Goal: Task Accomplishment & Management: Use online tool/utility

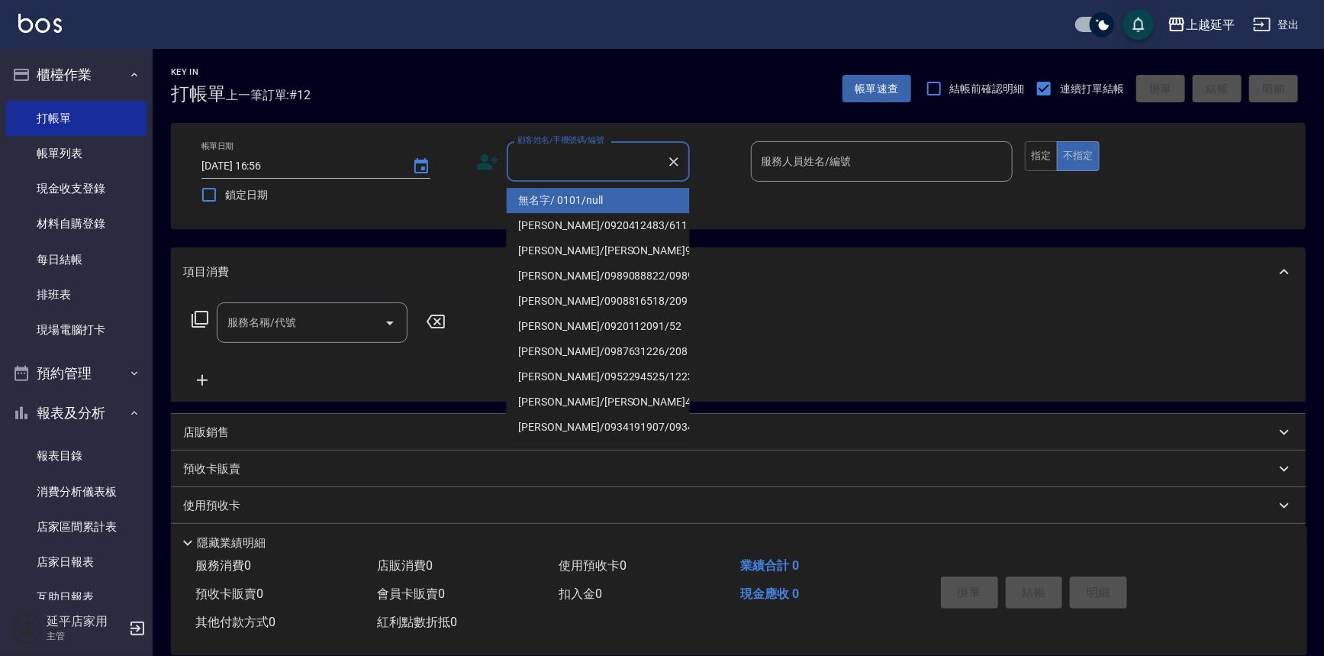
drag, startPoint x: 565, startPoint y: 149, endPoint x: 549, endPoint y: 164, distance: 22.1
click at [565, 141] on div "顧客姓名/手機號碼/編號 顧客姓名/手機號碼/編號" at bounding box center [598, 161] width 183 height 40
click at [603, 164] on input "顧客姓名/手機號碼/編號" at bounding box center [587, 161] width 147 height 27
click at [608, 170] on input "顧客姓名/手機號碼/編號" at bounding box center [587, 161] width 147 height 27
click at [610, 196] on li "無名字/ 0101/null" at bounding box center [598, 200] width 183 height 25
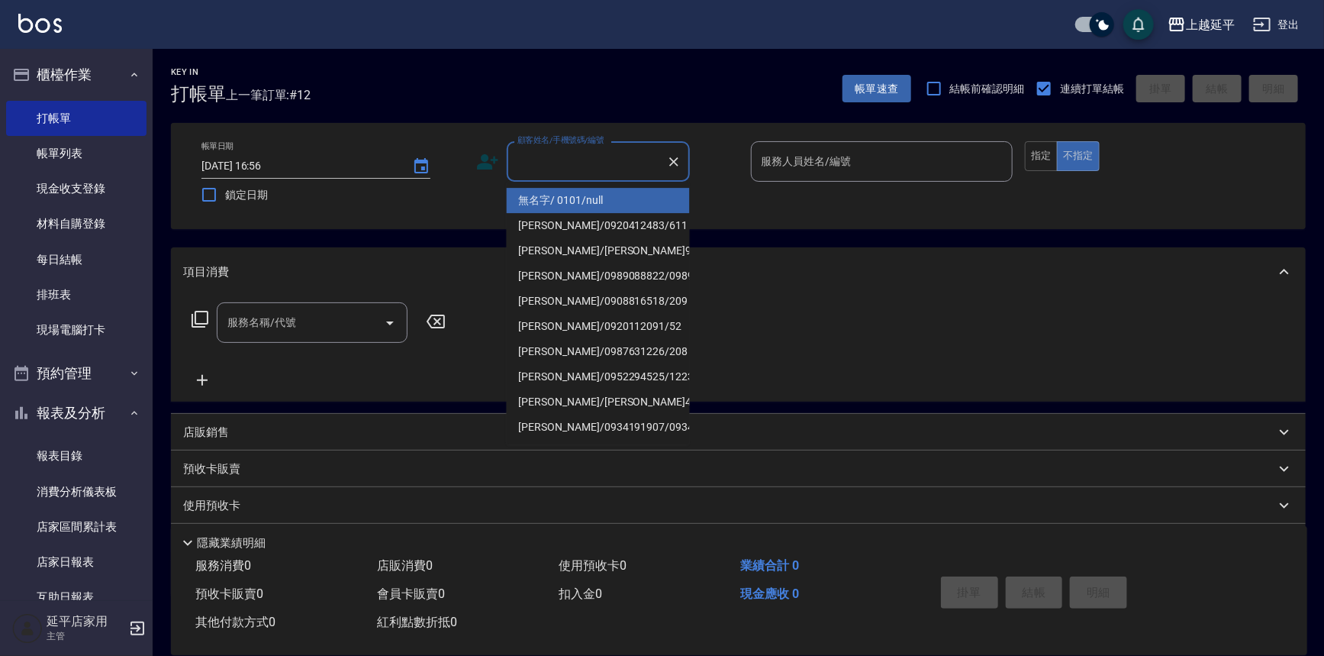
type input "無名字/ 0101/null"
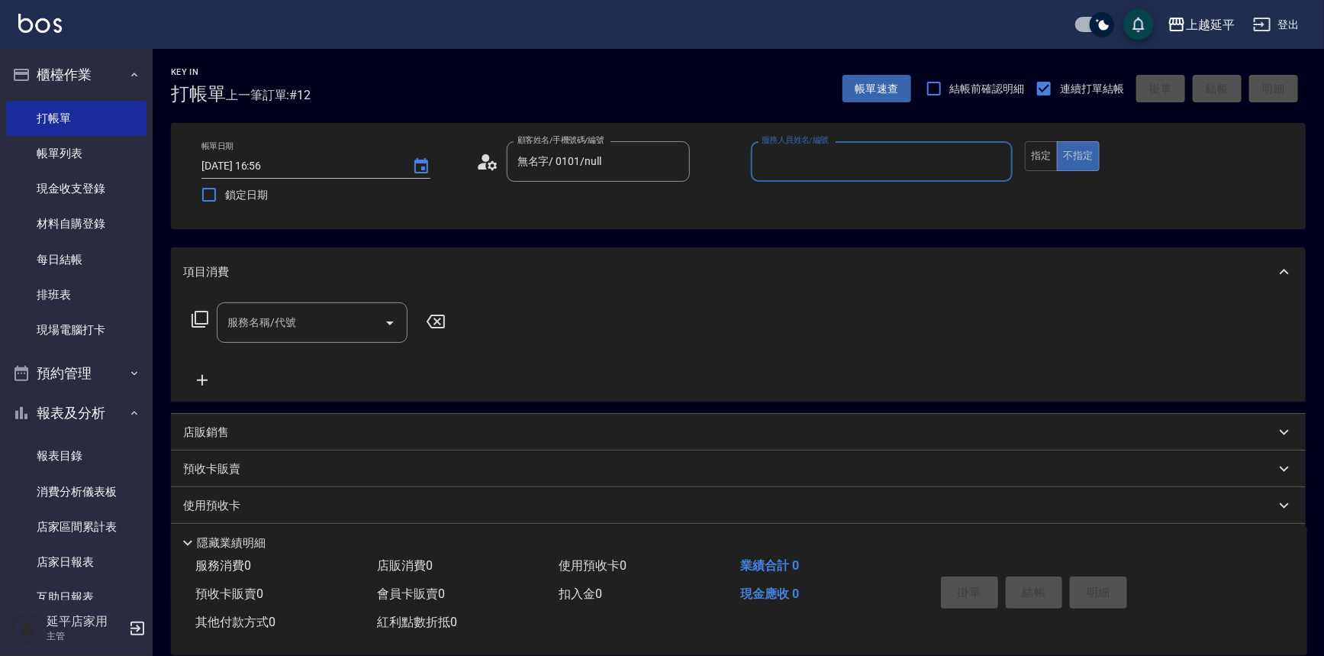
click at [769, 167] on input "服務人員姓名/編號" at bounding box center [882, 161] width 249 height 27
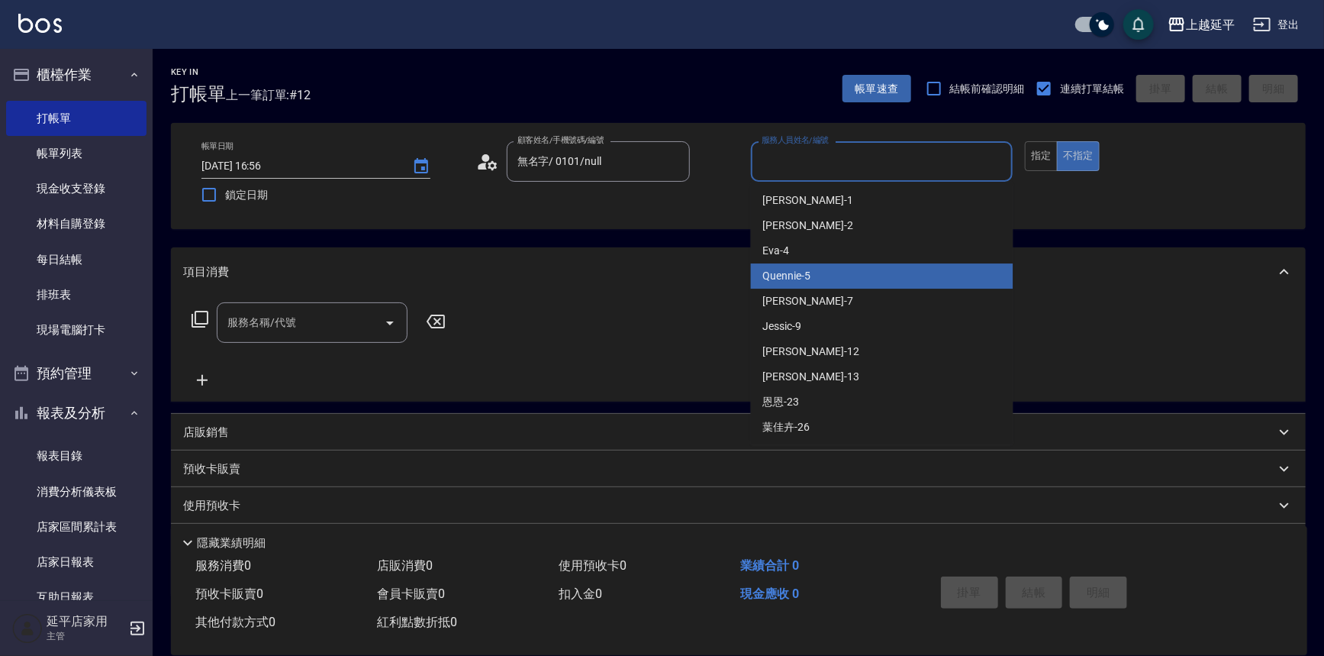
click at [830, 271] on div "Quennie -5" at bounding box center [882, 275] width 263 height 25
type input "Quennie-5"
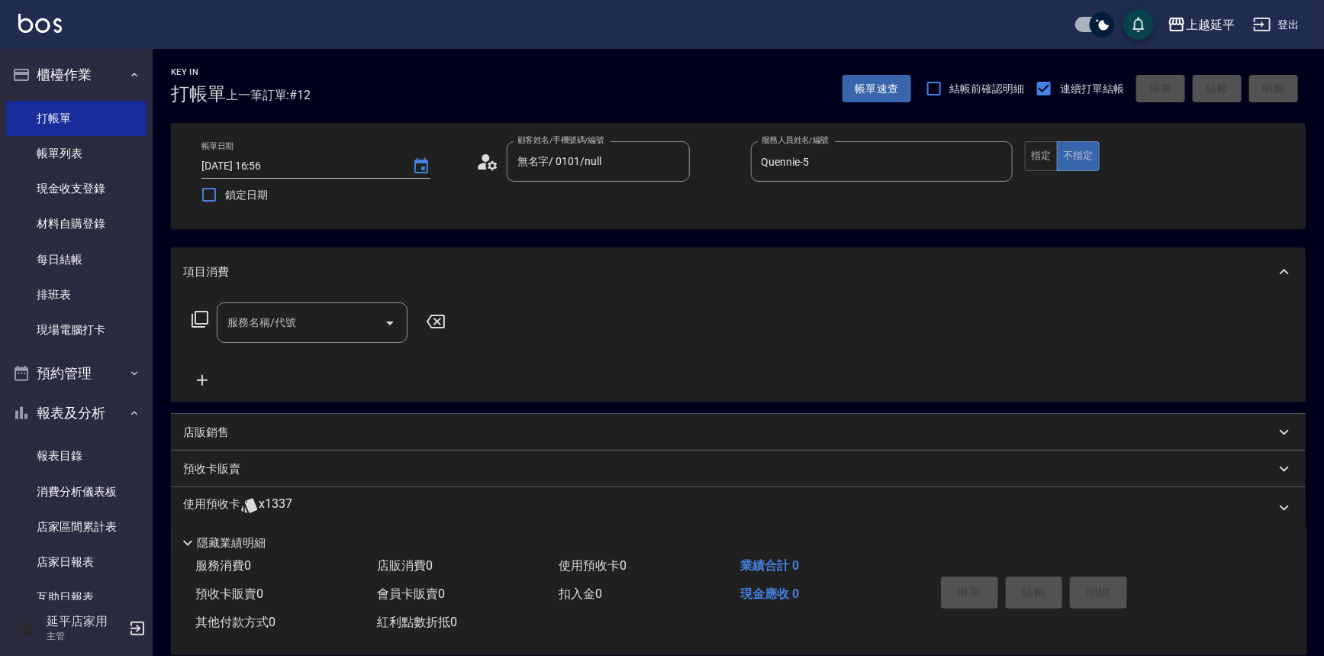
click at [201, 322] on icon at bounding box center [200, 319] width 18 height 18
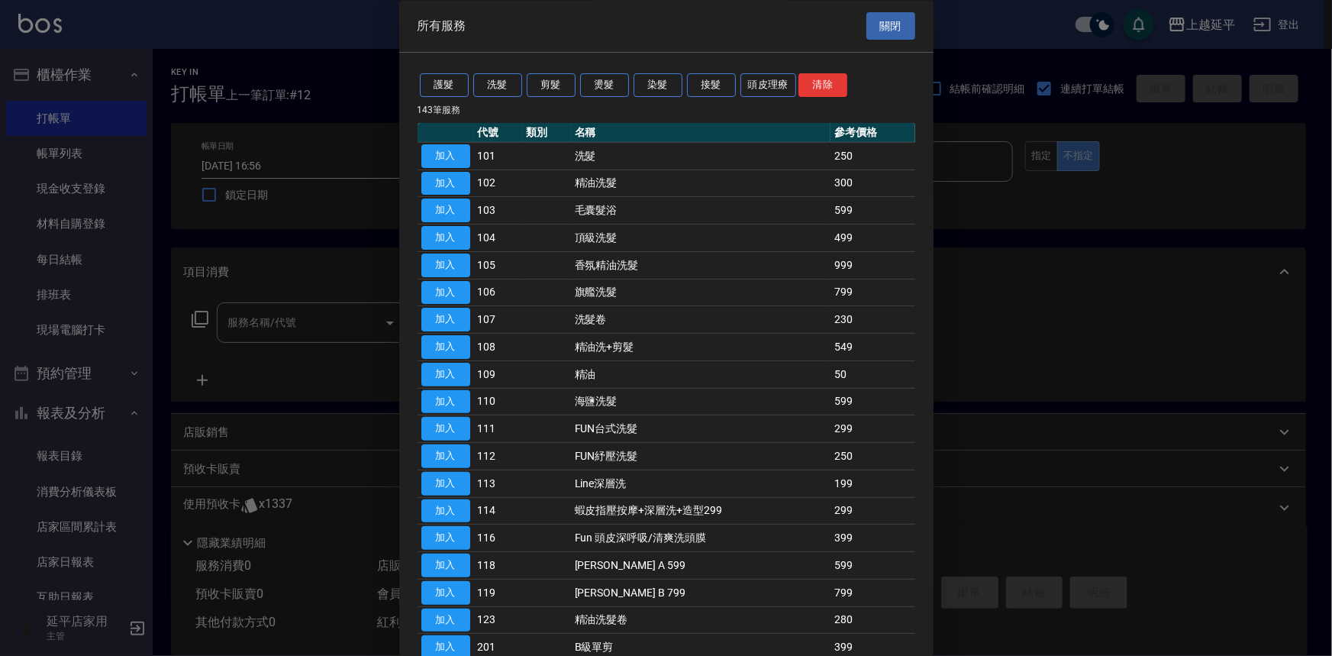
drag, startPoint x: 653, startPoint y: 83, endPoint x: 656, endPoint y: 73, distance: 11.3
click at [656, 73] on div "護髮 洗髮 剪髮 燙髮 染髮 接髮 頭皮理療 清除" at bounding box center [666, 86] width 498 height 28
drag, startPoint x: 653, startPoint y: 80, endPoint x: 653, endPoint y: 90, distance: 9.9
click at [653, 81] on button "染髮" at bounding box center [657, 86] width 49 height 24
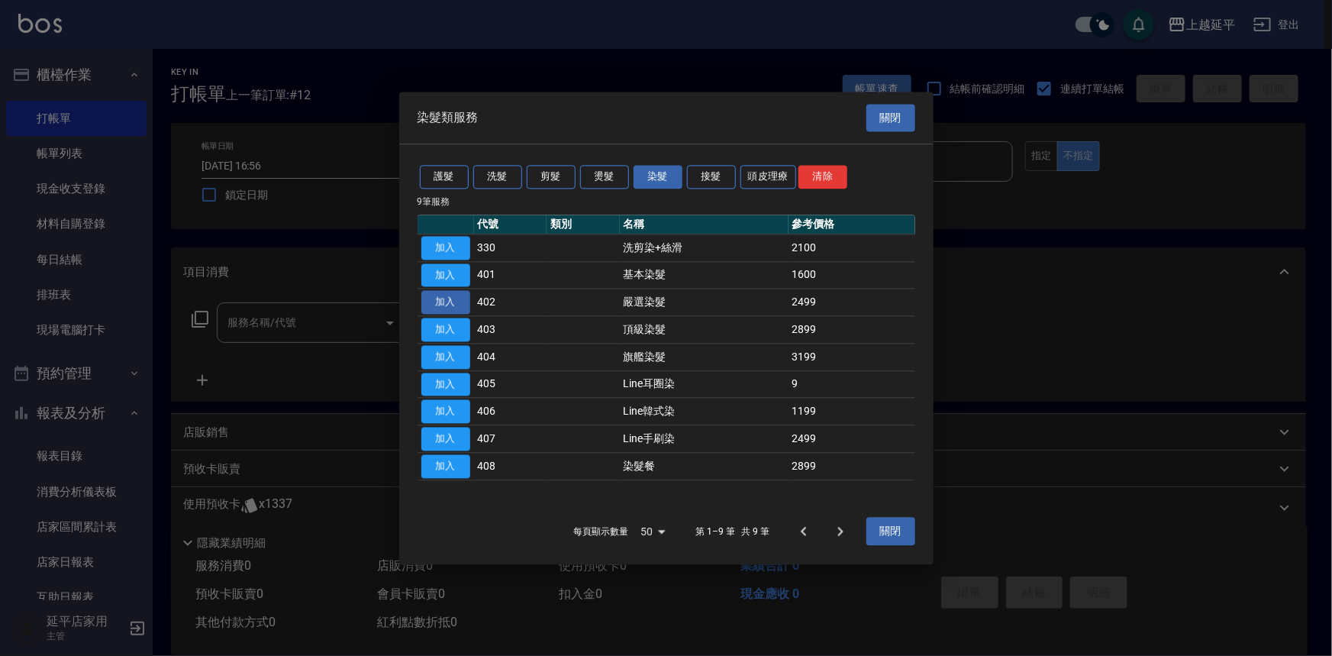
click at [438, 307] on button "加入" at bounding box center [445, 303] width 49 height 24
type input "嚴選染髮(402)"
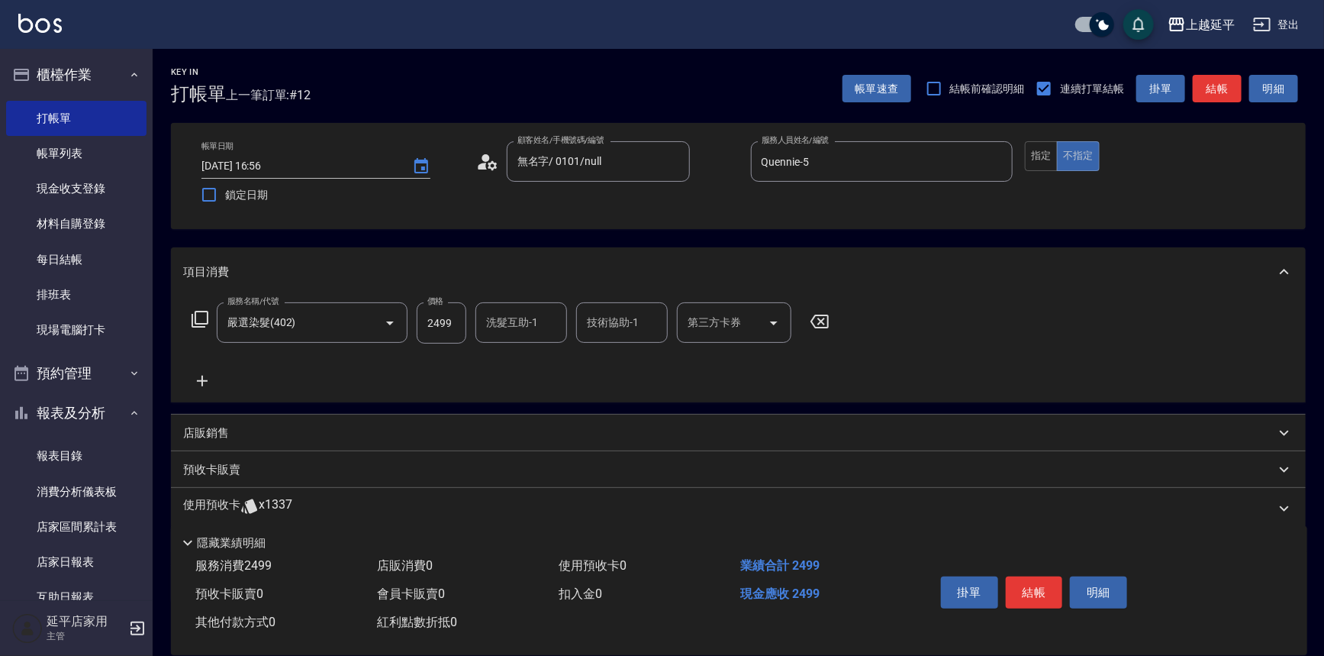
click at [525, 327] on input "洗髮互助-1" at bounding box center [521, 322] width 78 height 27
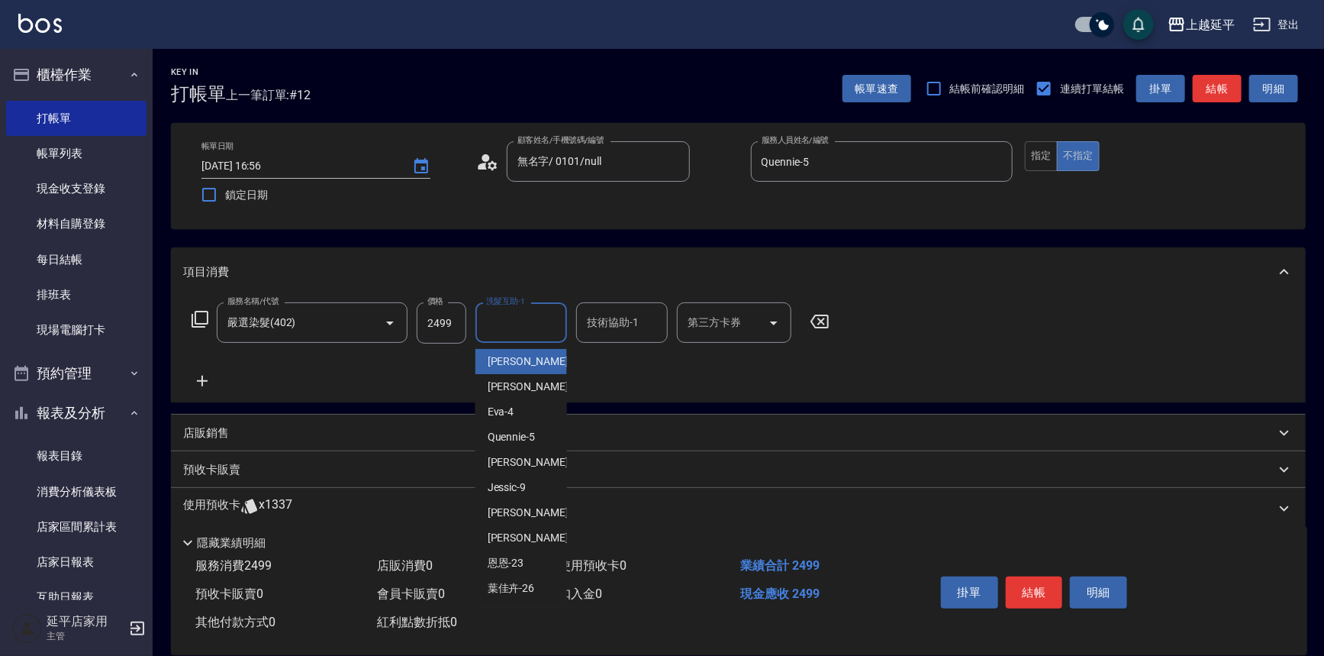
click at [1035, 466] on div "預收卡販賣" at bounding box center [729, 470] width 1092 height 16
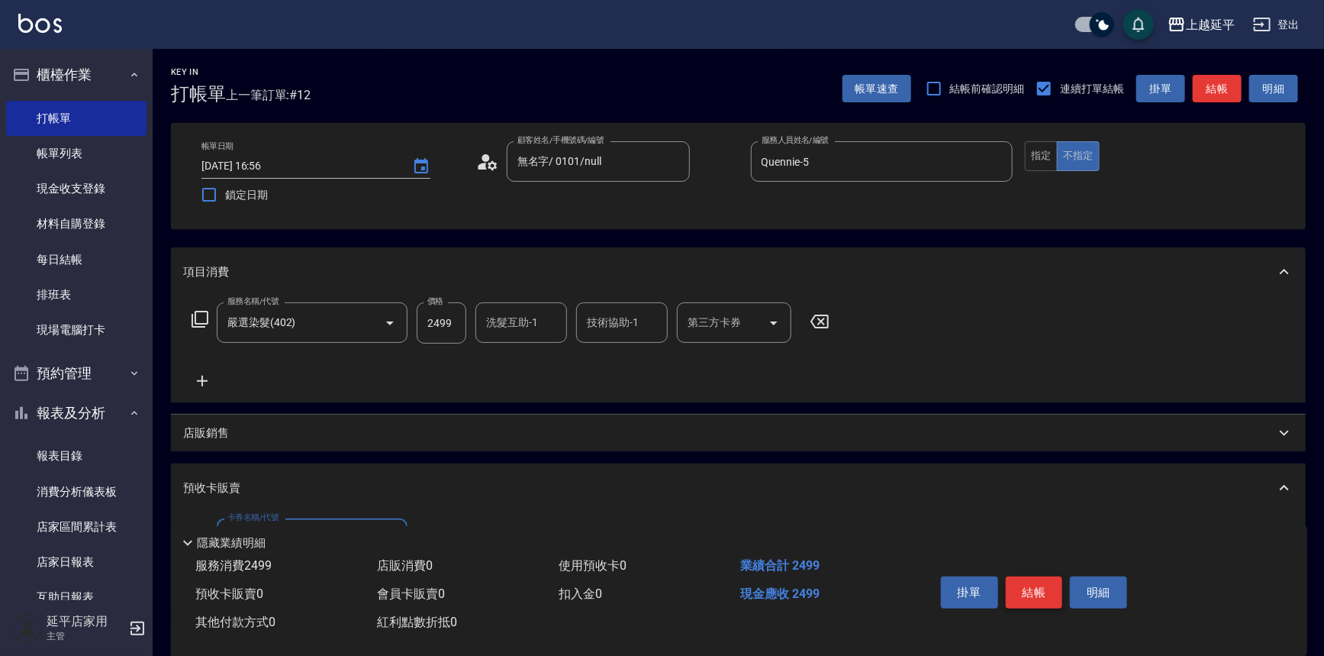
click at [1036, 585] on button "結帳" at bounding box center [1034, 592] width 57 height 32
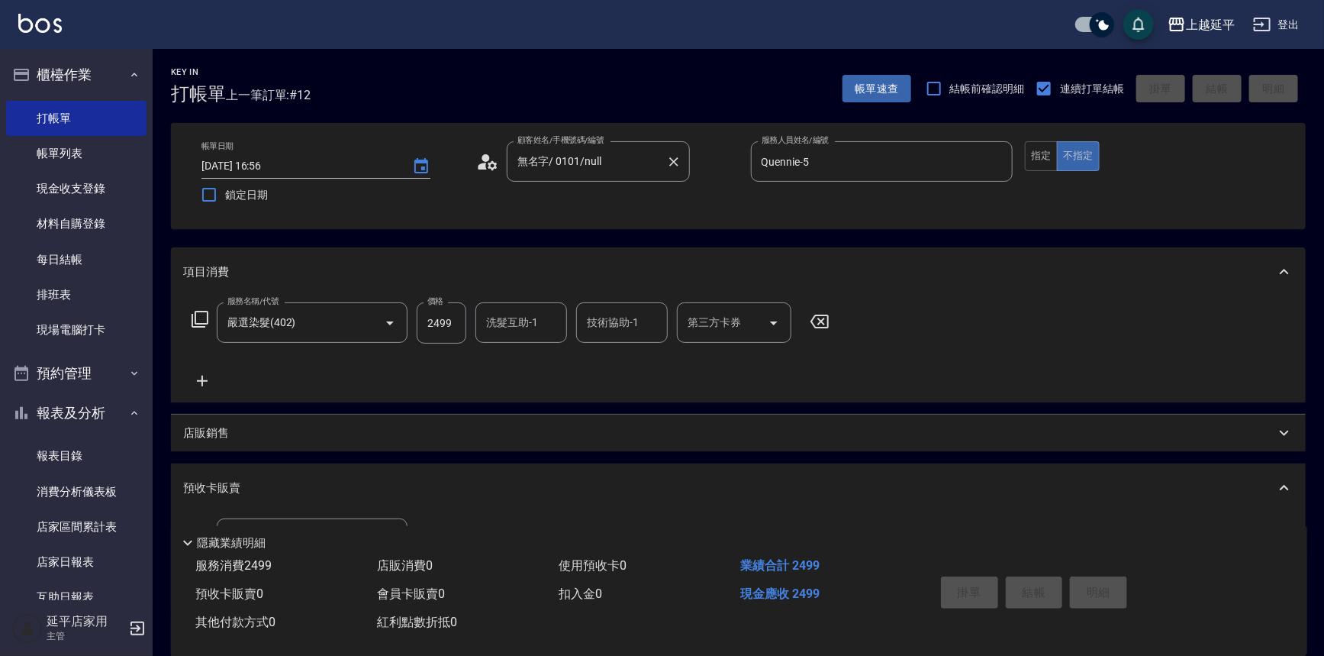
type input "[DATE] 18:12"
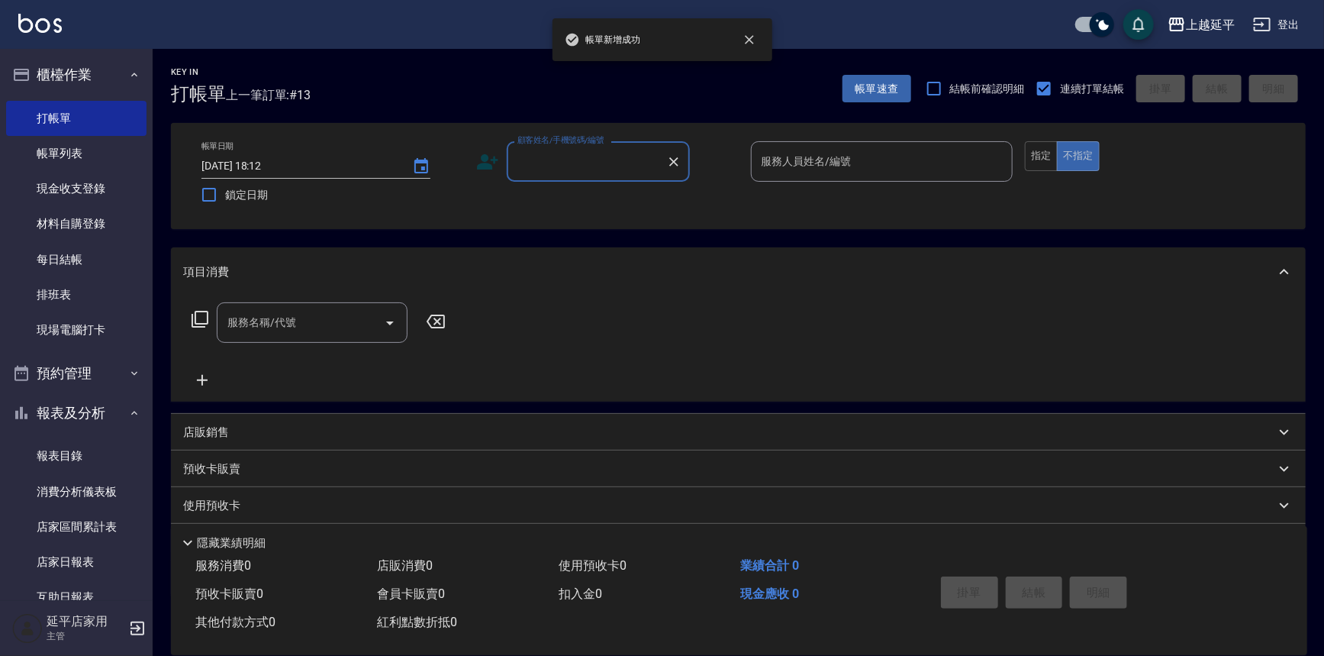
click at [531, 171] on input "顧客姓名/手機號碼/編號" at bounding box center [587, 161] width 147 height 27
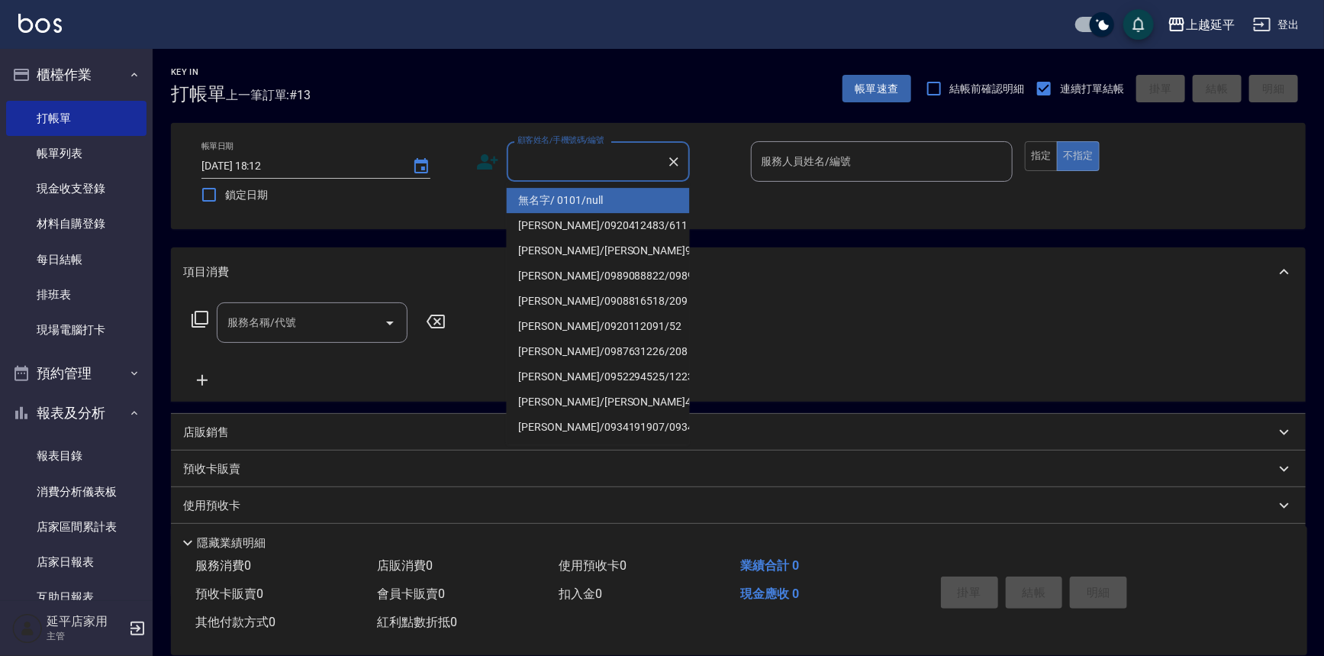
click at [551, 200] on li "無名字/ 0101/null" at bounding box center [598, 200] width 183 height 25
type input "無名字/ 0101/null"
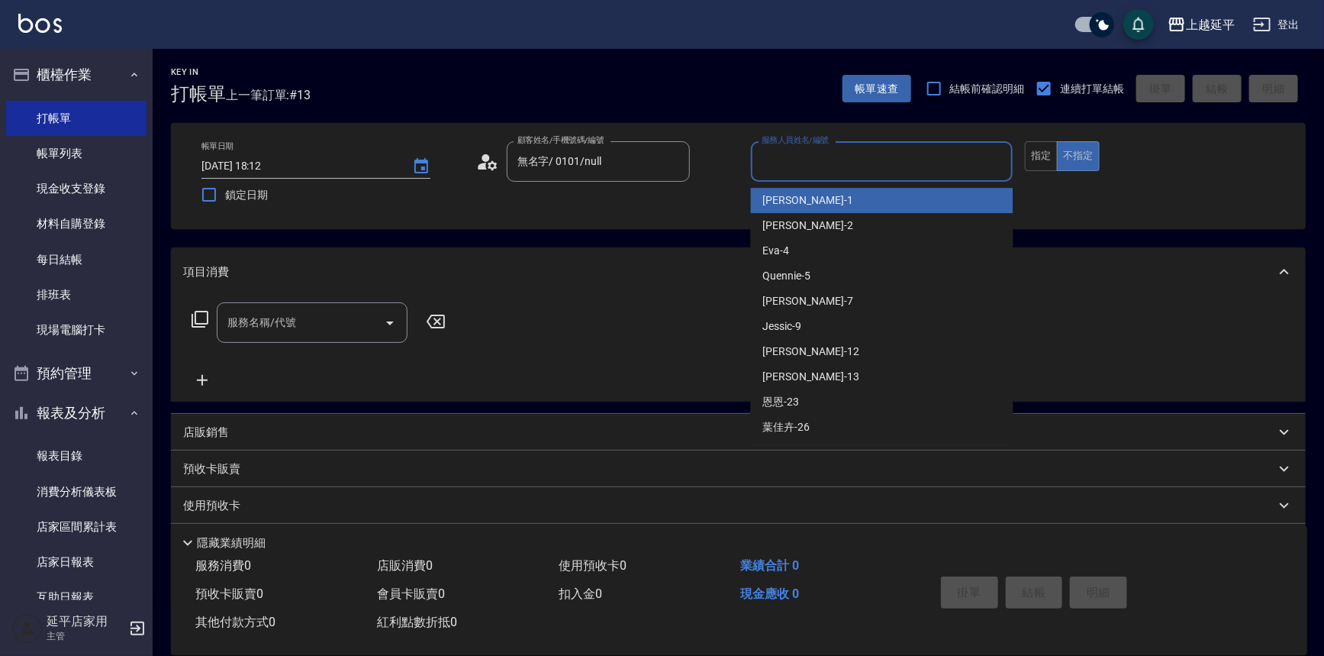
click at [769, 165] on input "服務人員姓名/編號" at bounding box center [882, 161] width 249 height 27
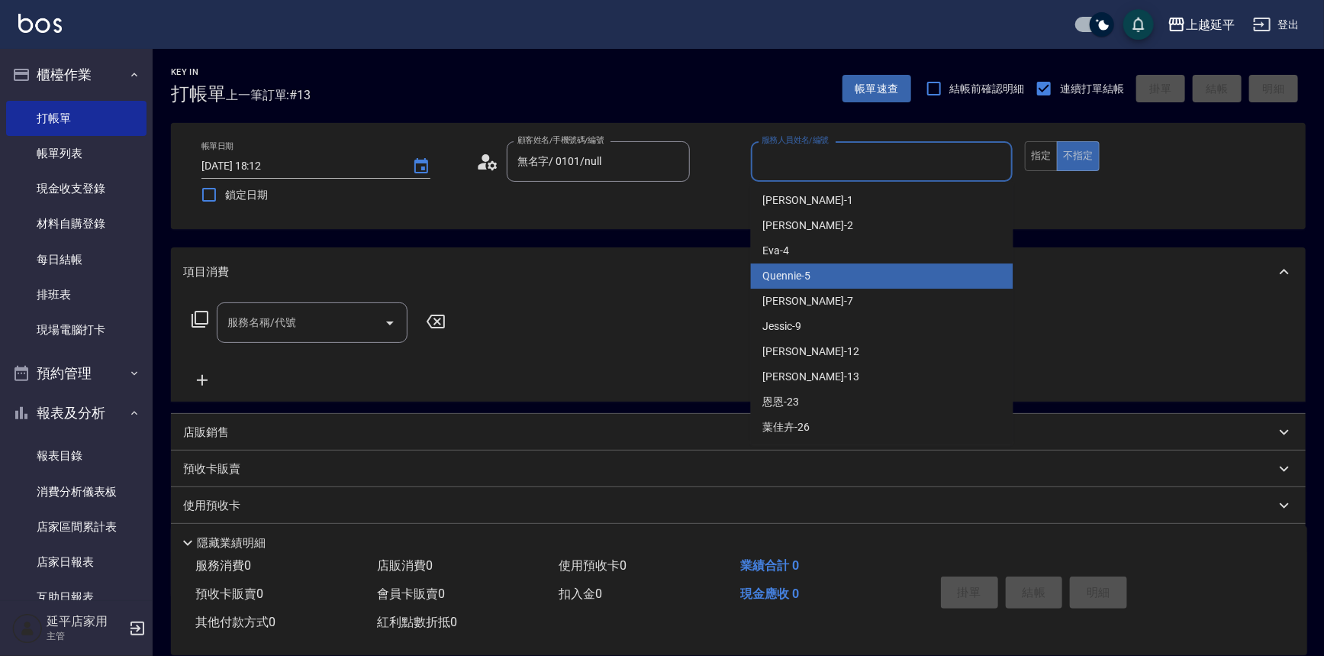
click at [804, 270] on span "Quennie -5" at bounding box center [787, 276] width 48 height 16
type input "Quennie-5"
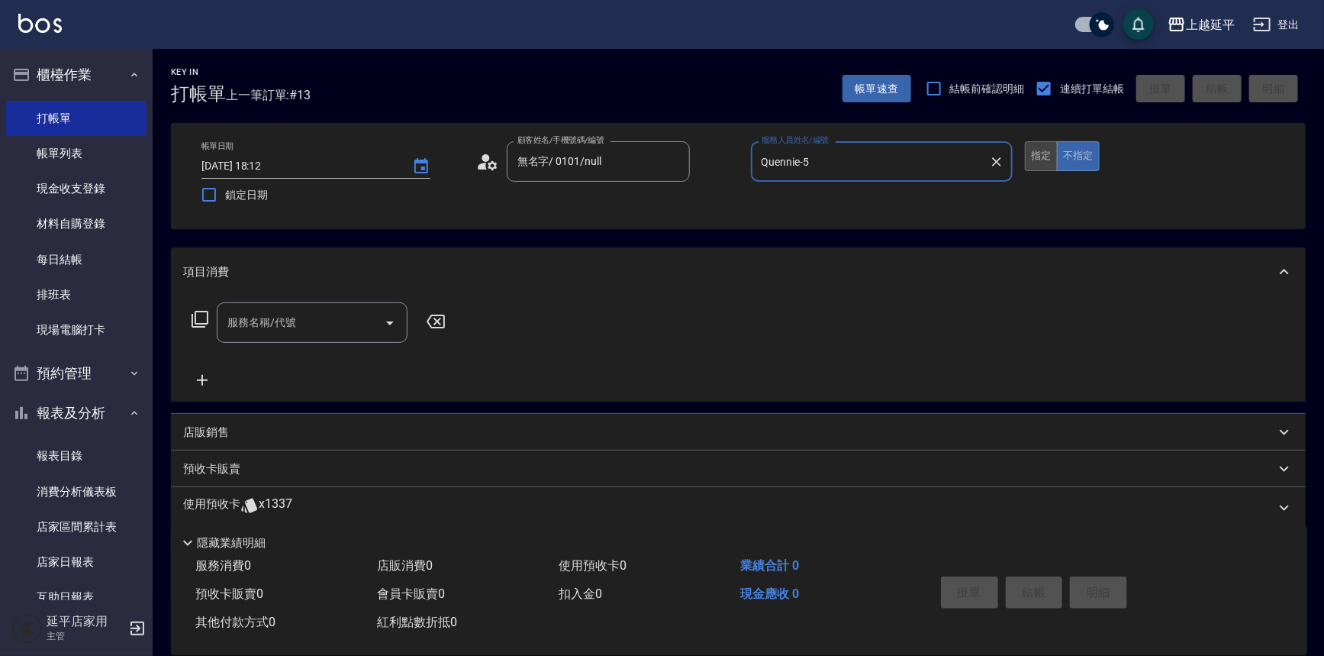
click at [1044, 166] on button "指定" at bounding box center [1041, 156] width 33 height 30
click at [195, 319] on icon at bounding box center [200, 319] width 18 height 18
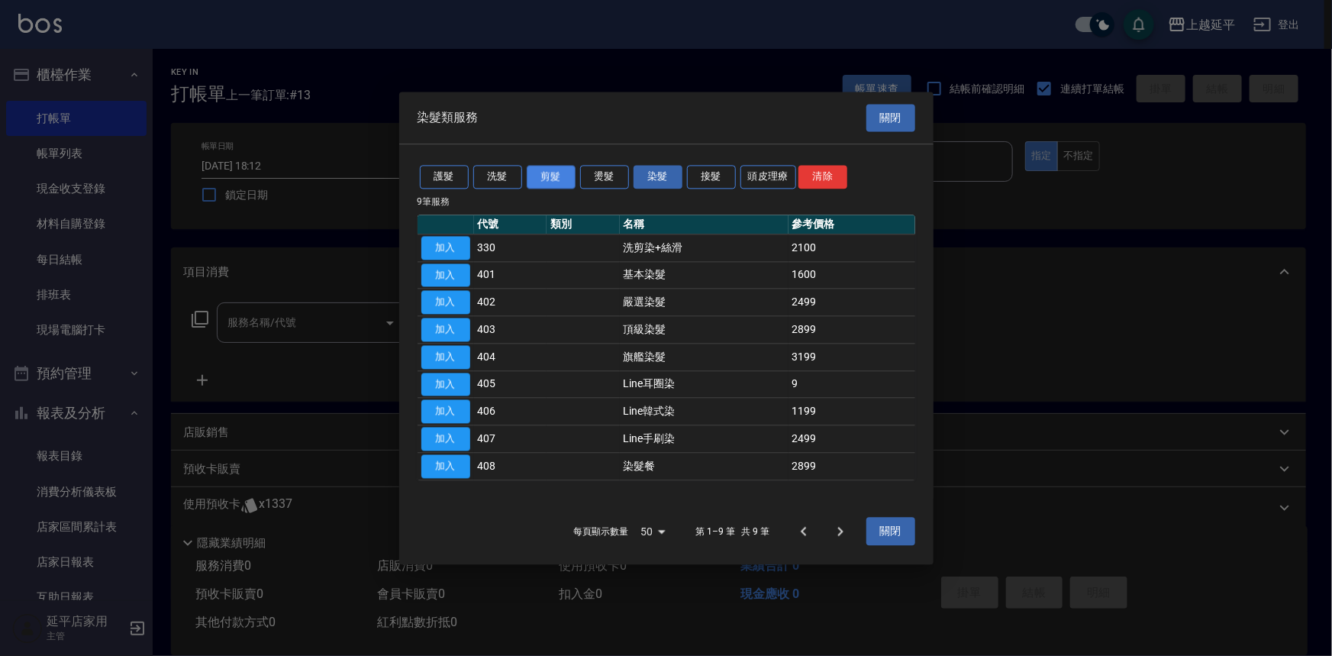
click at [558, 174] on button "剪髮" at bounding box center [551, 177] width 49 height 24
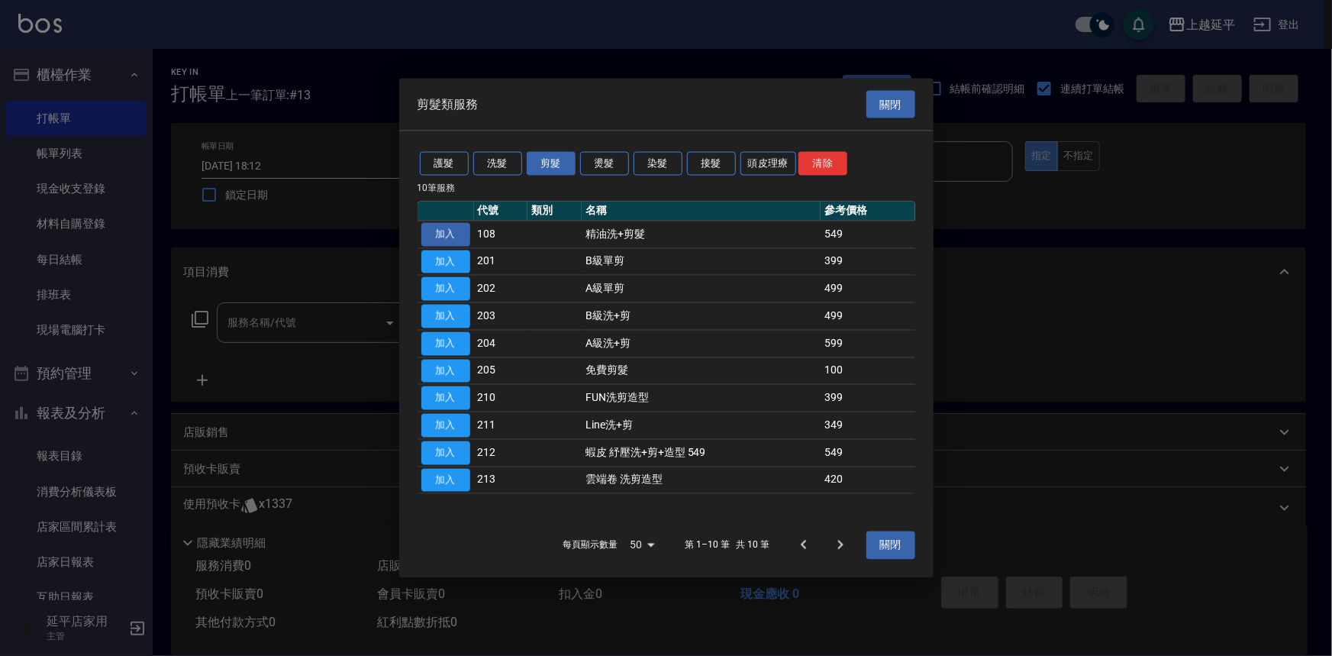
click at [443, 236] on button "加入" at bounding box center [445, 234] width 49 height 24
type input "精油洗+剪髮(108)"
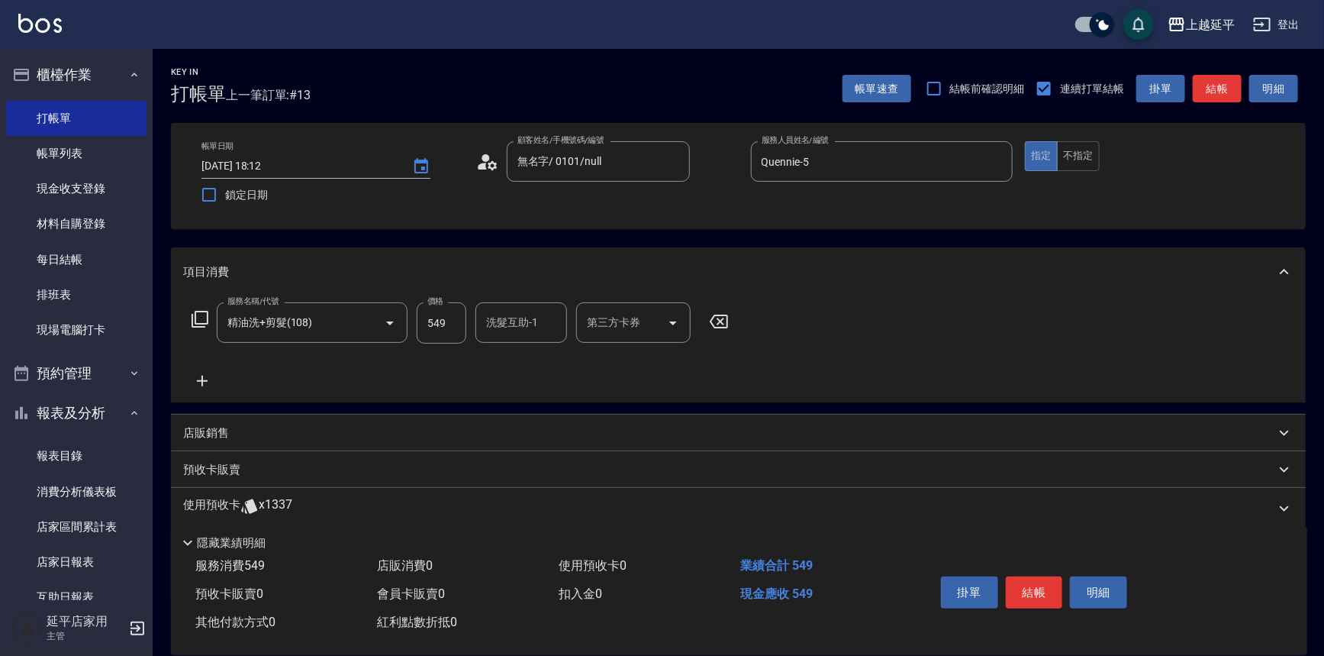
click at [430, 331] on input "549" at bounding box center [442, 322] width 50 height 41
type input "649"
type input "丞宗-29"
click at [1044, 595] on button "結帳" at bounding box center [1034, 592] width 57 height 32
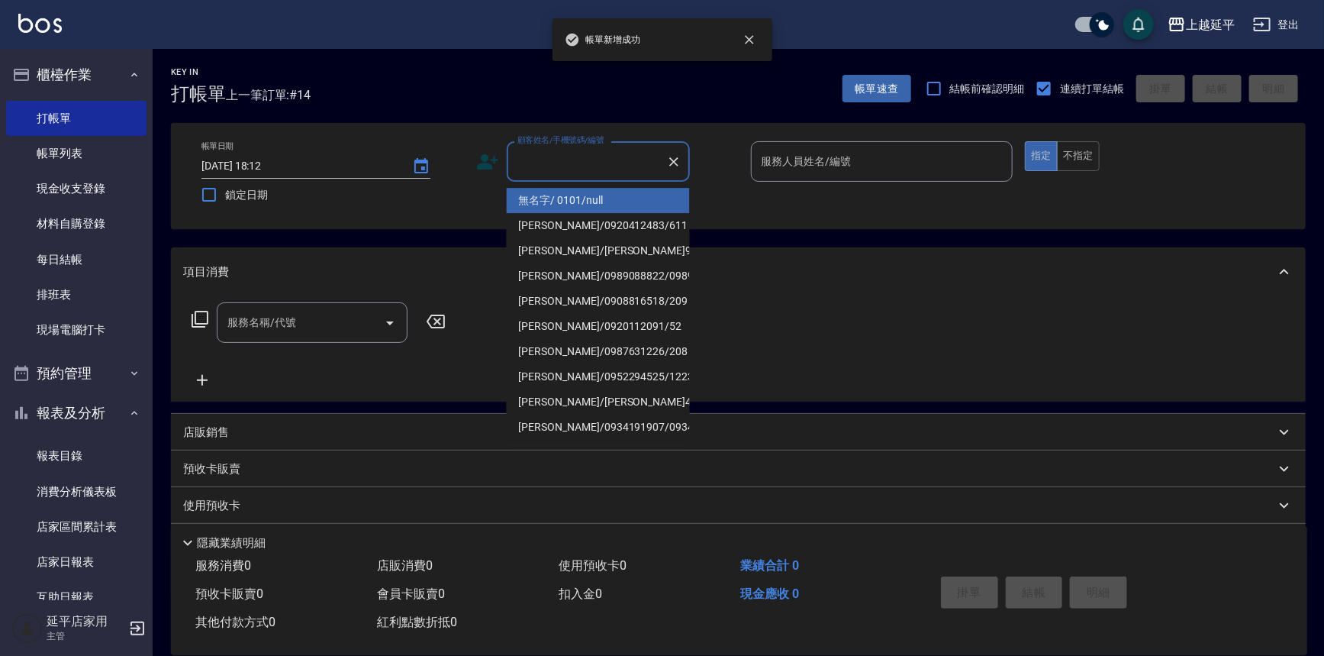
click at [579, 173] on input "顧客姓名/手機號碼/編號" at bounding box center [587, 161] width 147 height 27
click at [606, 201] on li "無名字/ 0101/null" at bounding box center [598, 200] width 183 height 25
type input "無名字/ 0101/null"
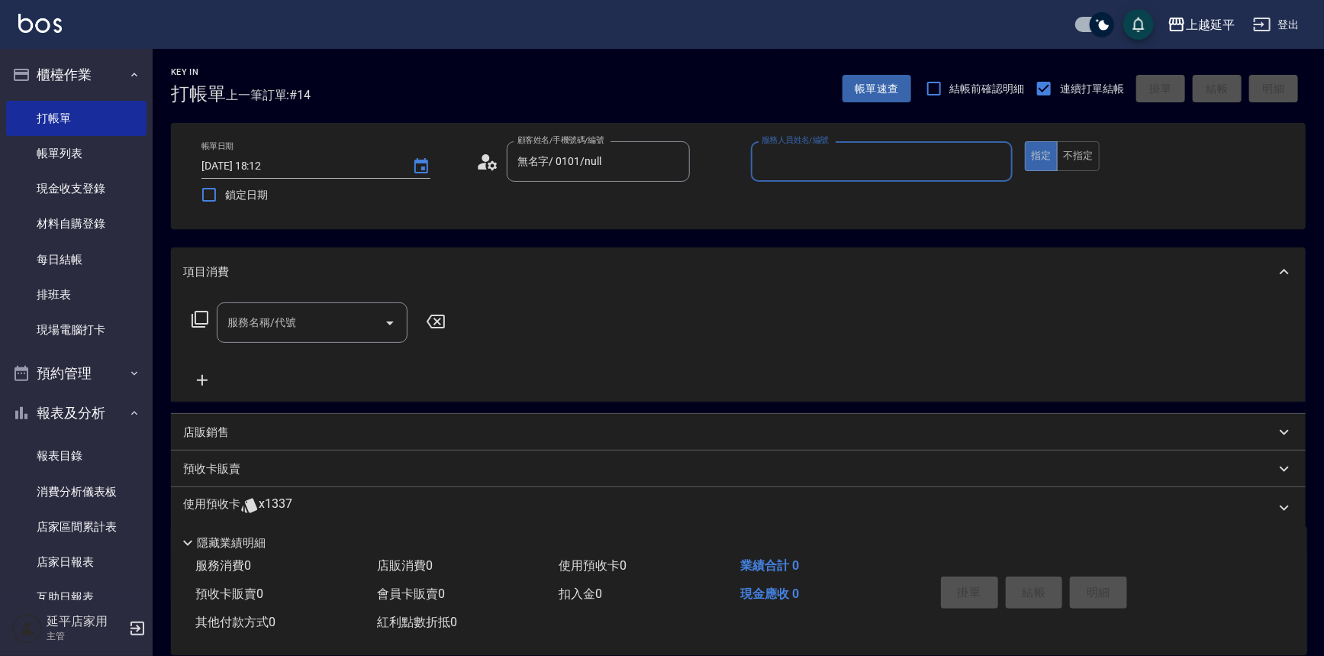
drag, startPoint x: 885, startPoint y: 156, endPoint x: 887, endPoint y: 166, distance: 9.3
click at [885, 157] on input "服務人員姓名/編號" at bounding box center [882, 161] width 249 height 27
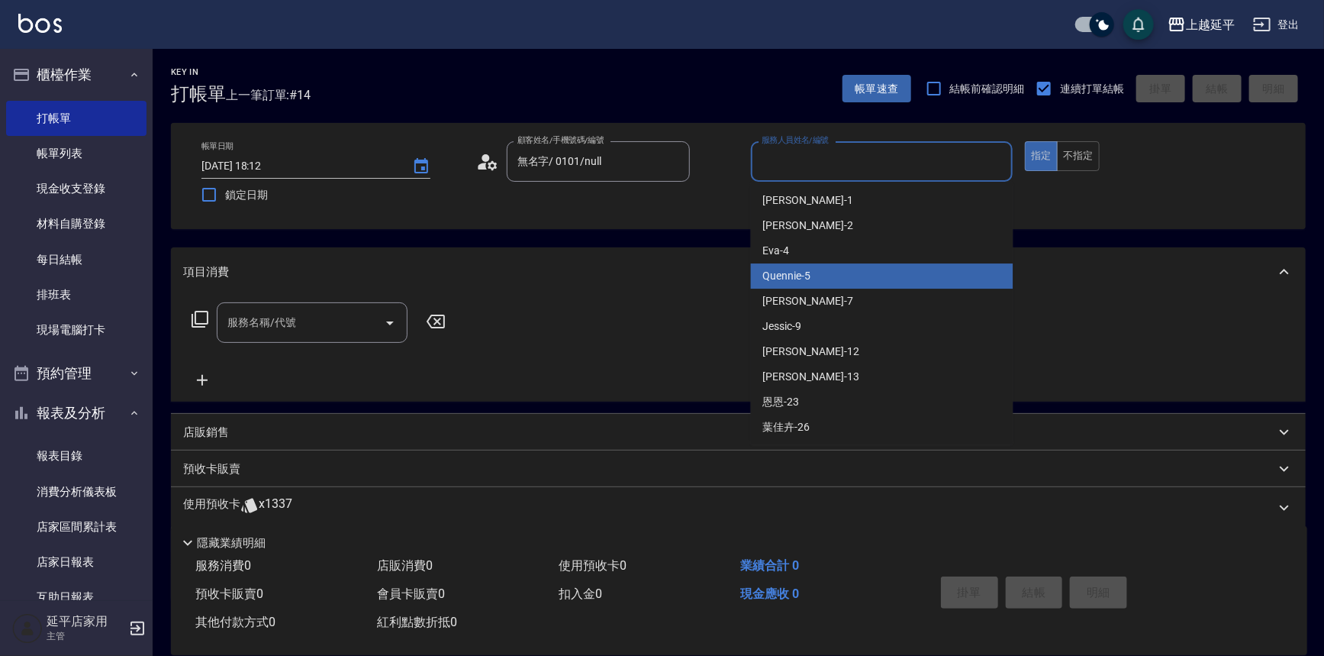
click at [878, 263] on div "Quennie -5" at bounding box center [882, 275] width 263 height 25
type input "Quennie-5"
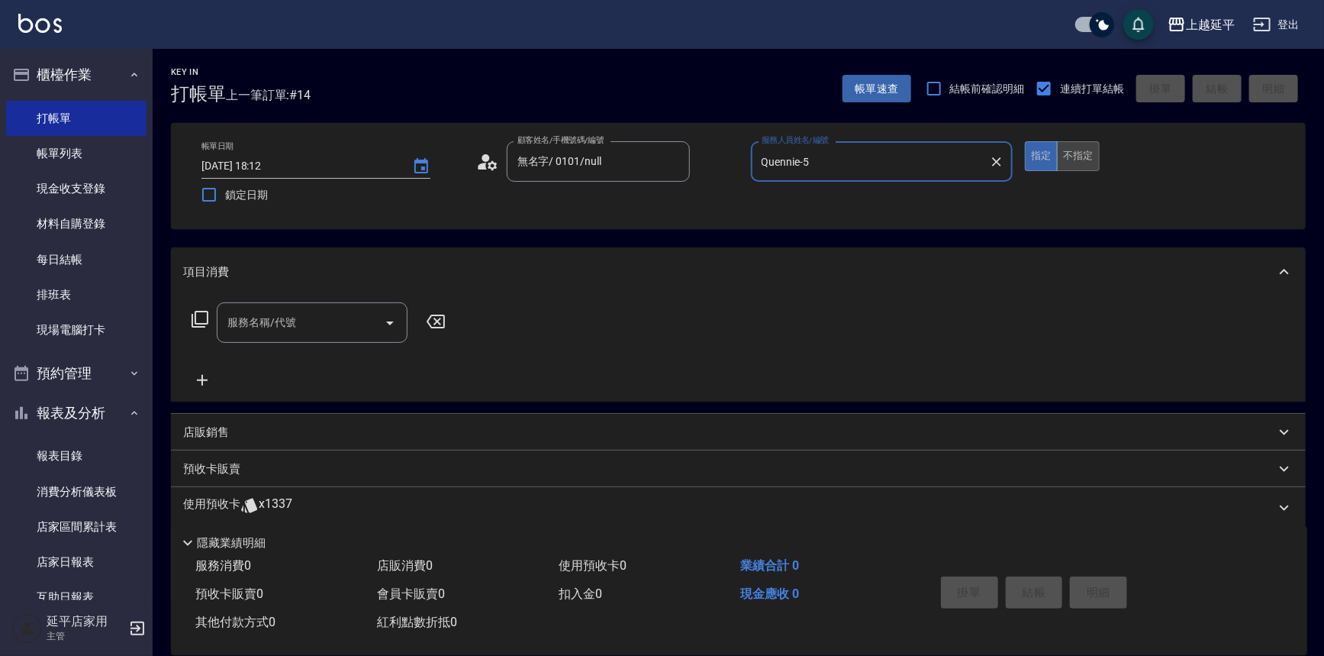
click at [1091, 160] on button "不指定" at bounding box center [1078, 156] width 43 height 30
click at [205, 320] on icon at bounding box center [200, 319] width 18 height 18
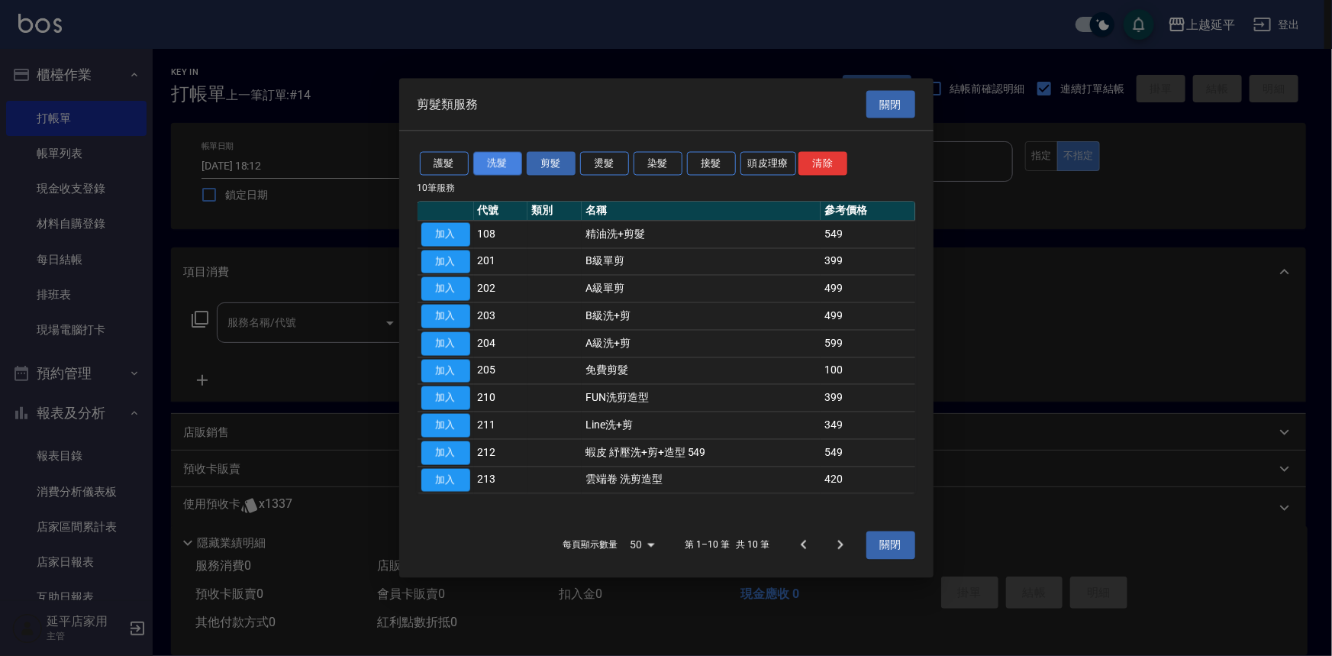
click at [507, 166] on button "洗髮" at bounding box center [497, 164] width 49 height 24
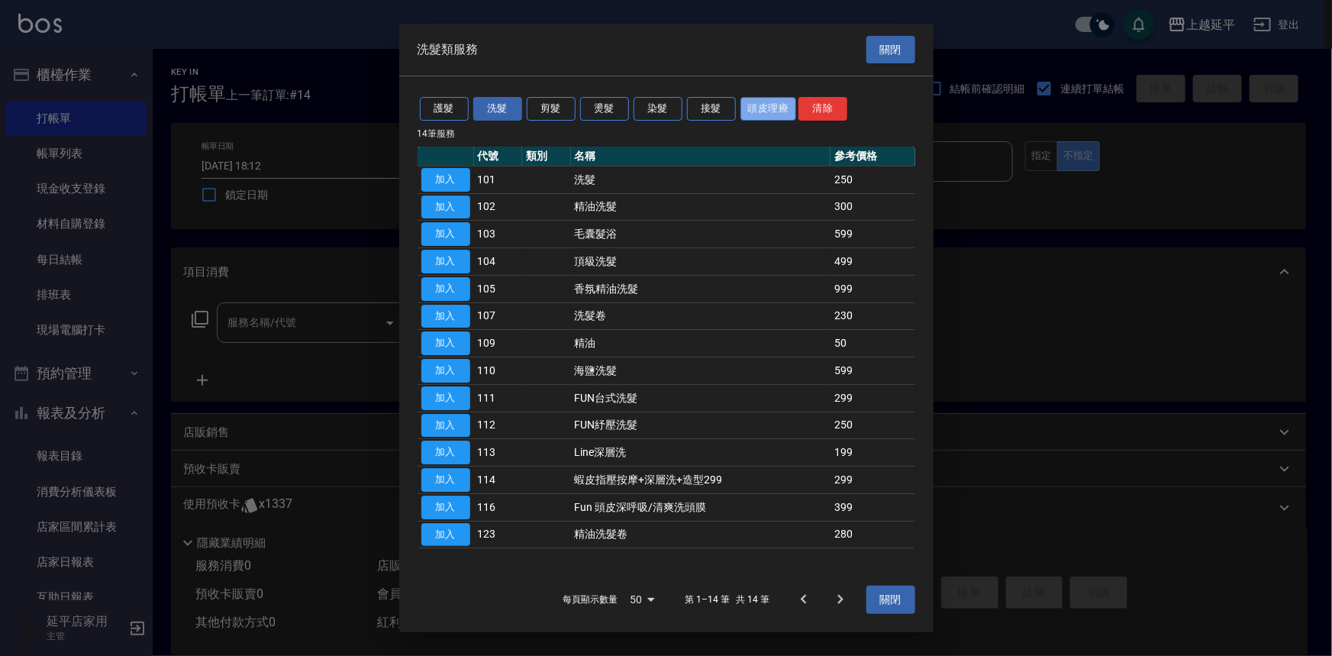
click at [756, 113] on button "頭皮理療" at bounding box center [768, 109] width 56 height 24
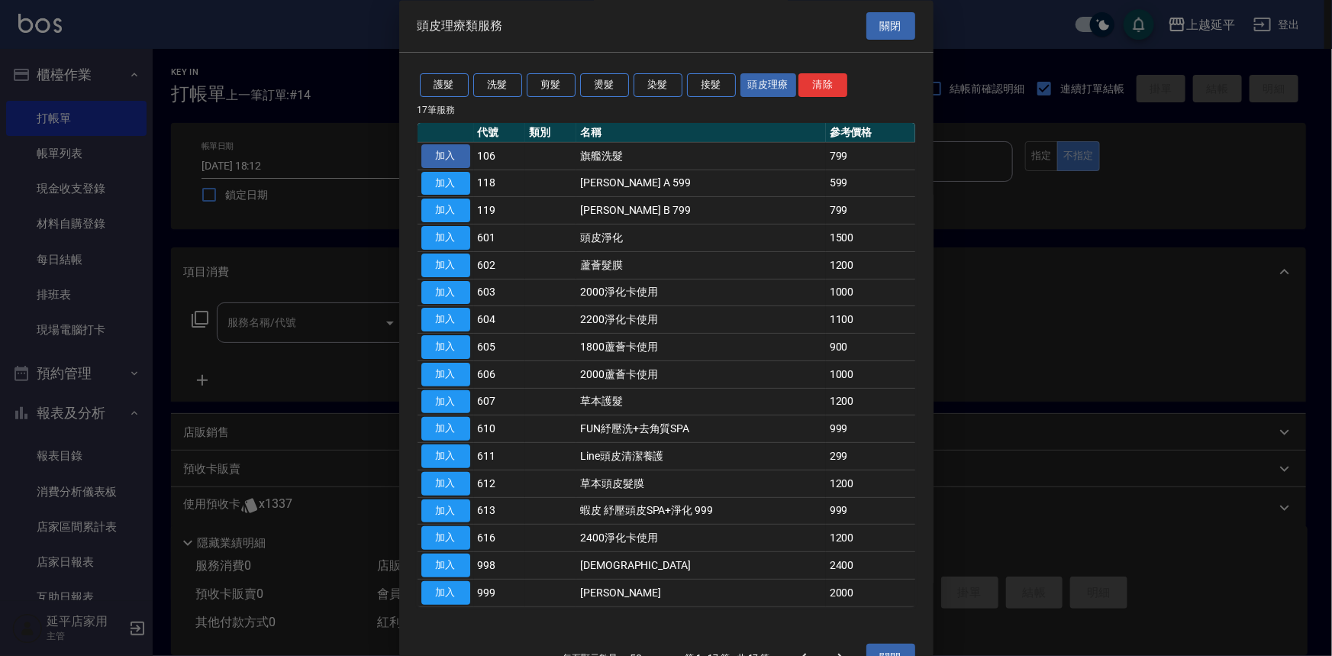
click at [437, 154] on button "加入" at bounding box center [445, 156] width 49 height 24
type input "旗艦洗髮(106)"
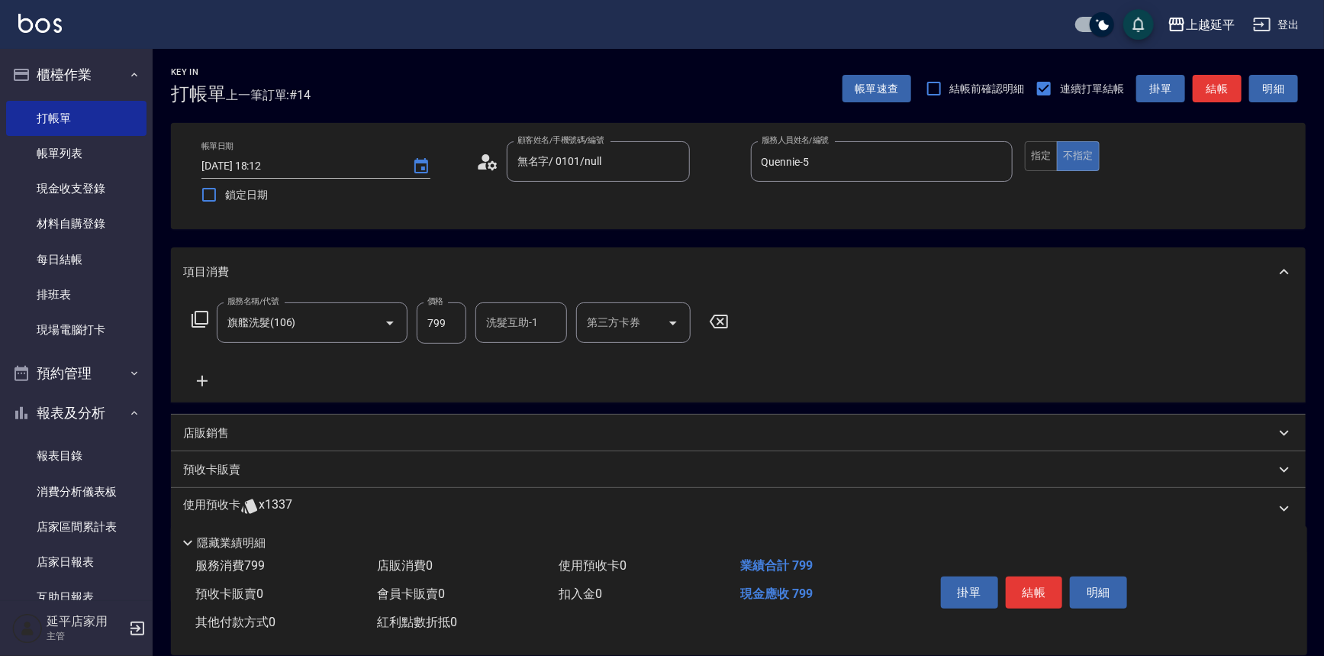
click at [515, 321] on input "洗髮互助-1" at bounding box center [521, 322] width 78 height 27
type input "丞宗-29"
click at [1046, 589] on button "結帳" at bounding box center [1034, 592] width 57 height 32
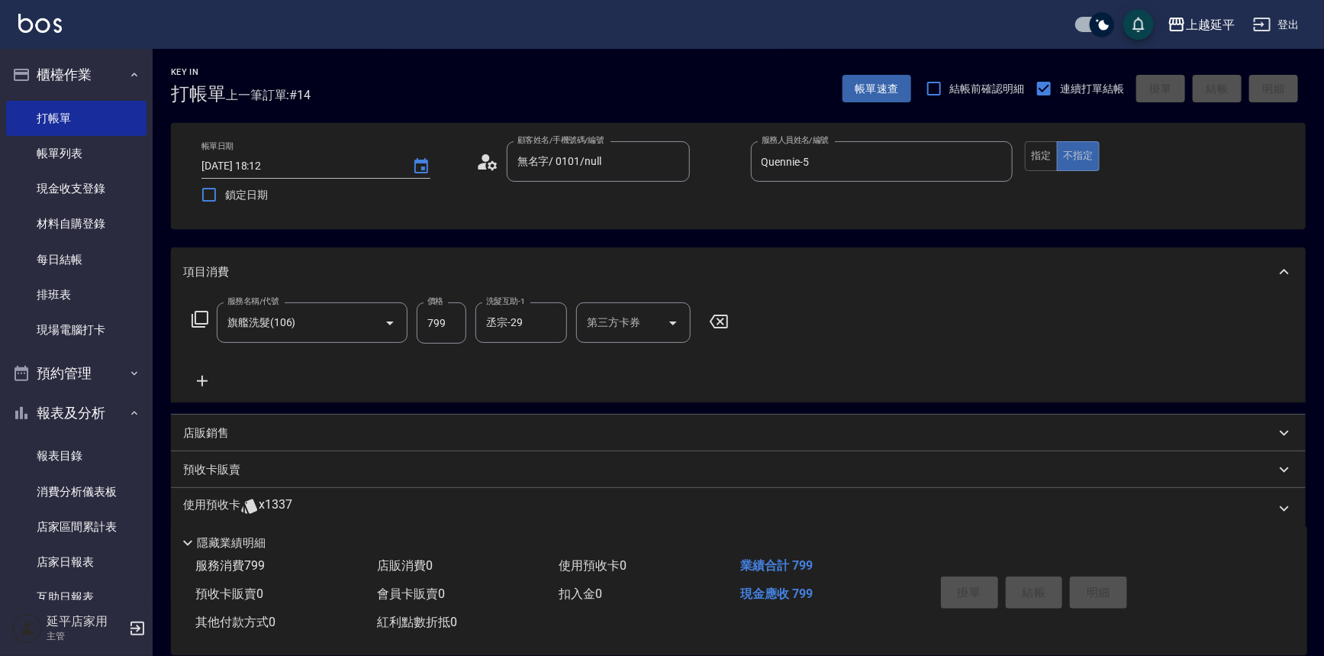
type input "[DATE] 18:13"
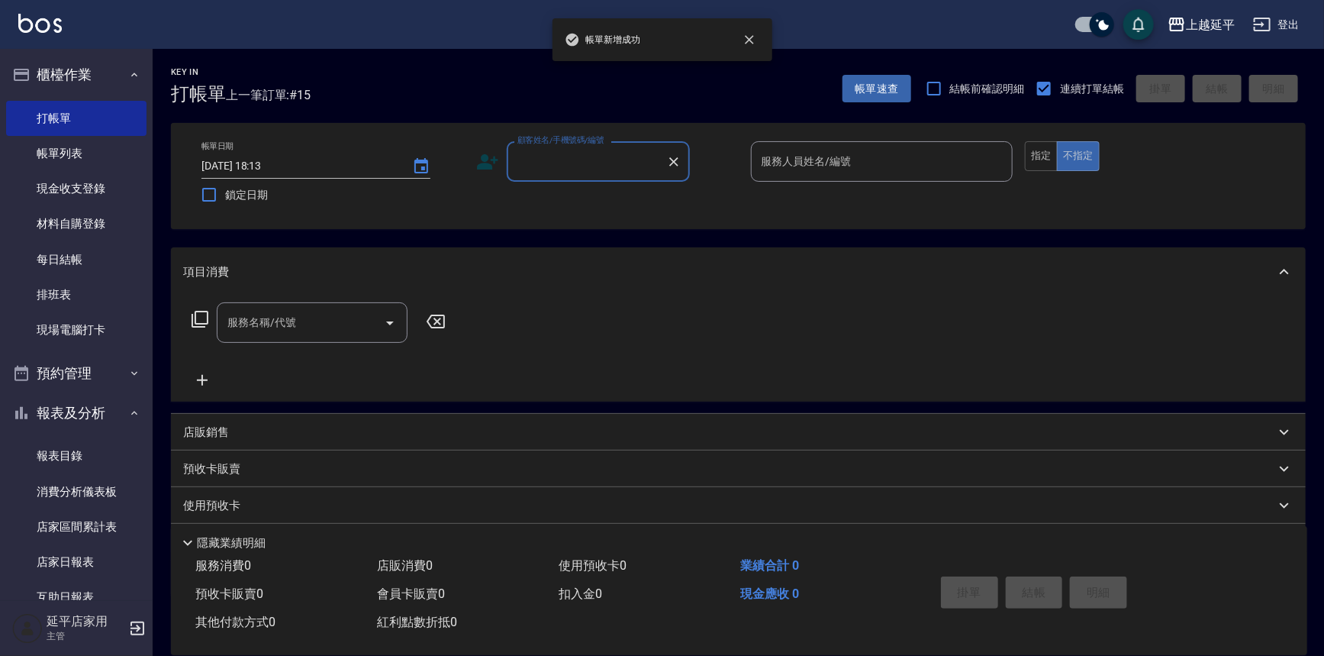
click at [620, 181] on div "顧客姓名/手機號碼/編號" at bounding box center [598, 161] width 183 height 40
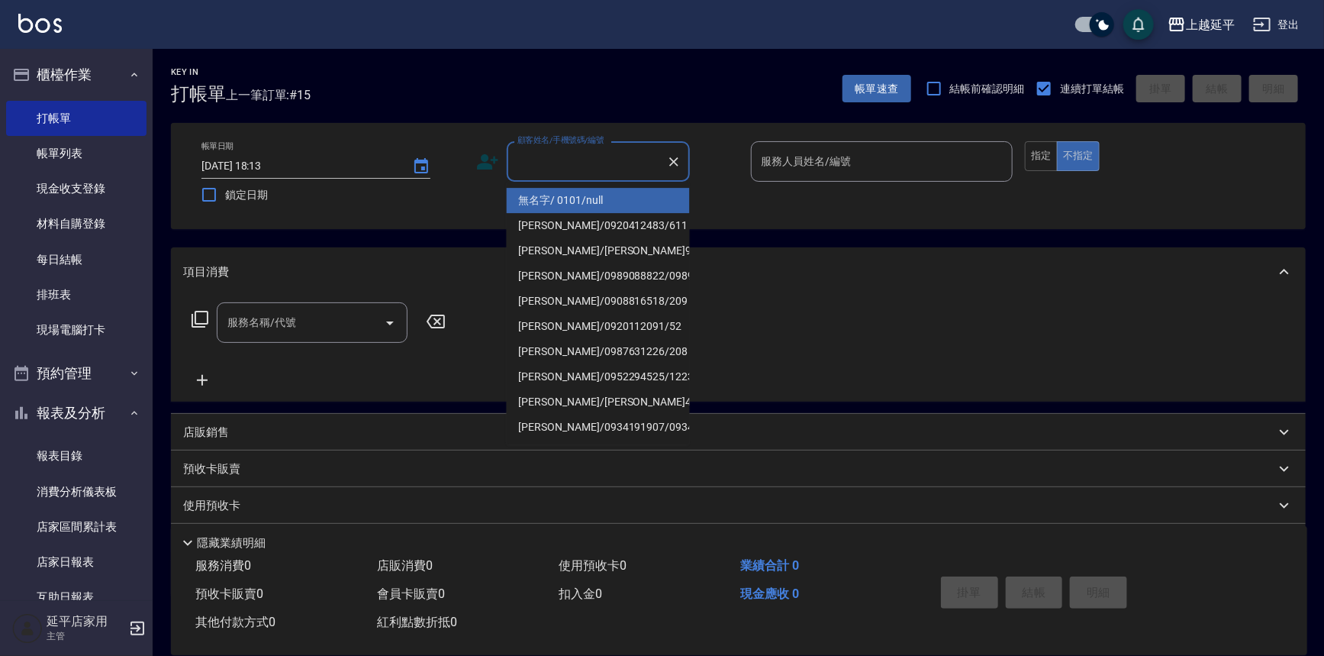
click at [622, 198] on li "無名字/ 0101/null" at bounding box center [598, 200] width 183 height 25
type input "無名字/ 0101/null"
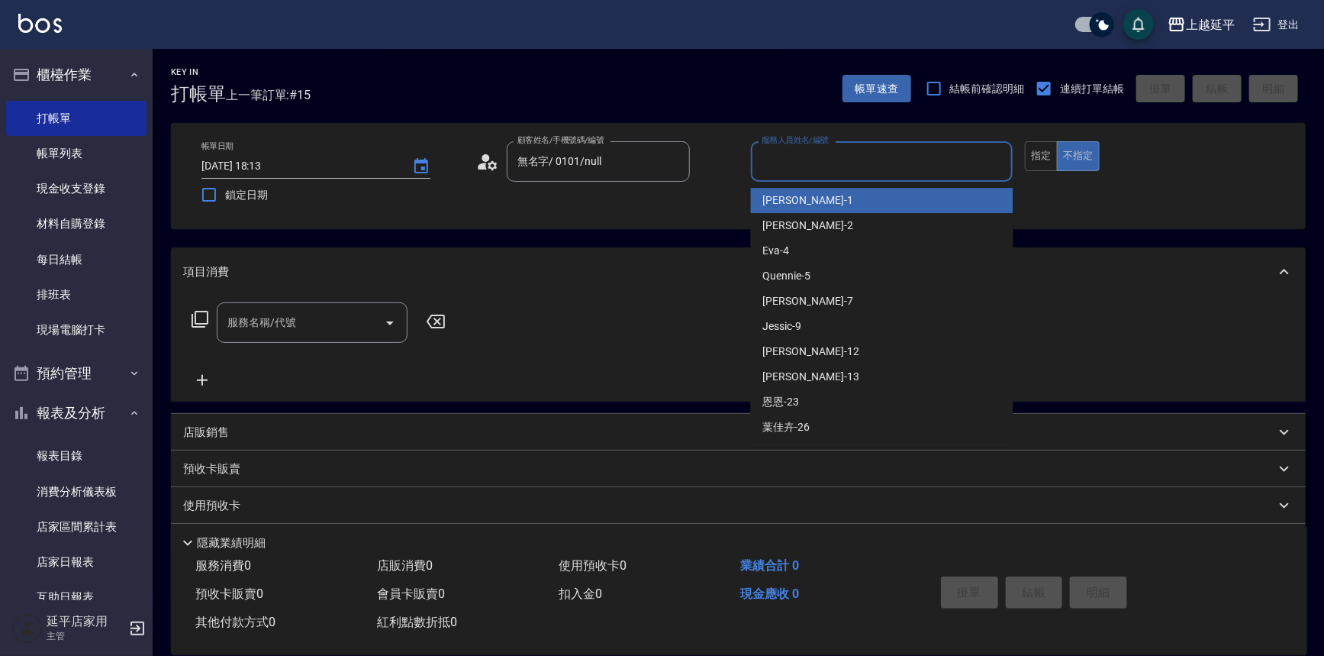
drag, startPoint x: 794, startPoint y: 158, endPoint x: 807, endPoint y: 198, distance: 42.5
click at [795, 159] on input "服務人員姓名/編號" at bounding box center [882, 161] width 249 height 27
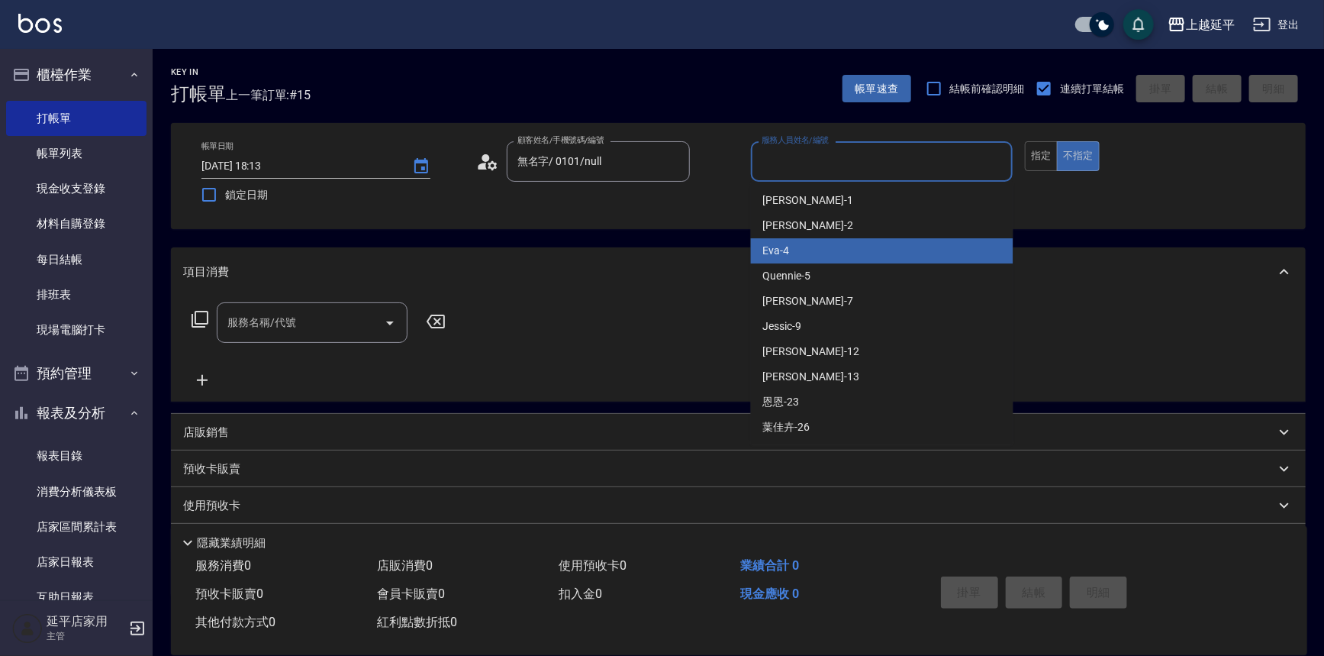
click at [814, 268] on div "Quennie -5" at bounding box center [882, 275] width 263 height 25
type input "Quennie-5"
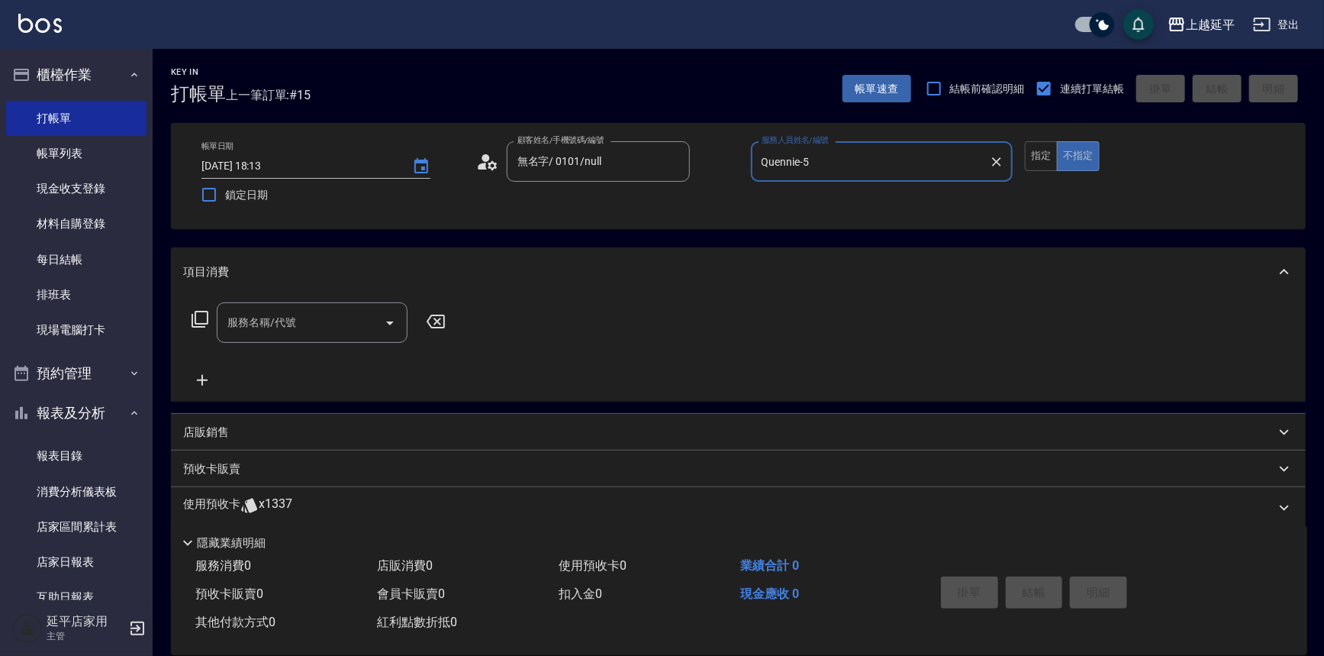
click at [195, 318] on icon at bounding box center [200, 319] width 17 height 17
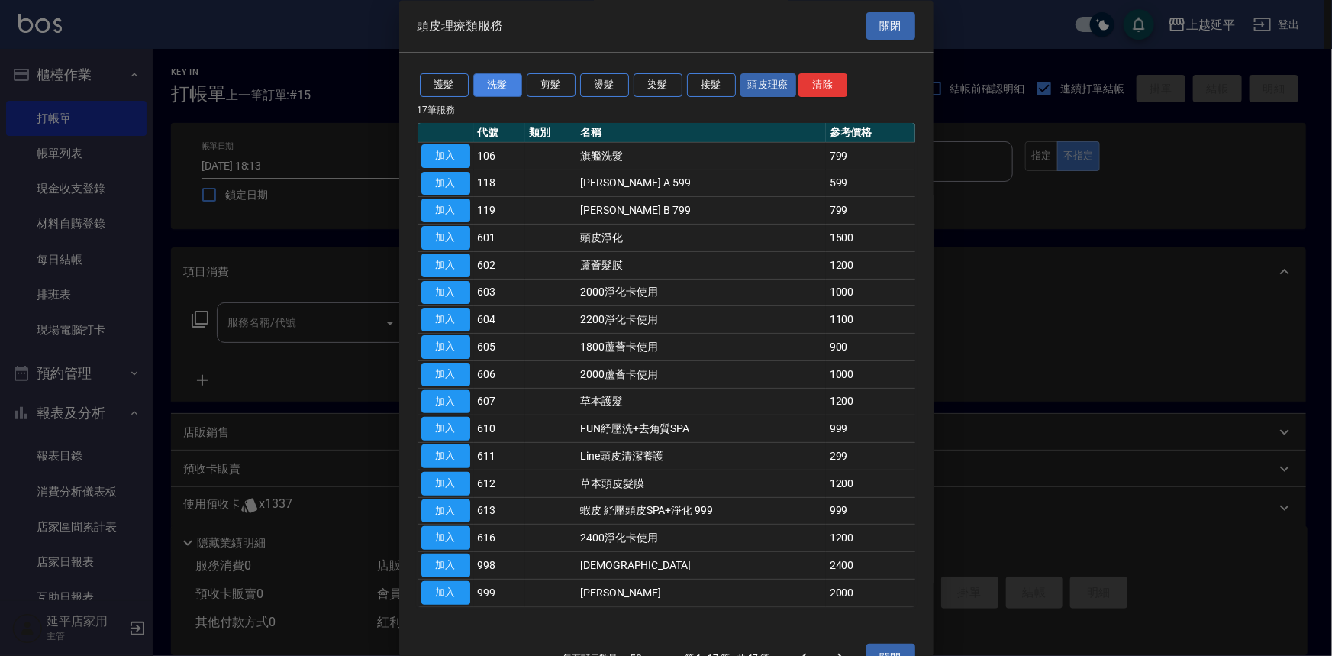
click at [490, 85] on button "洗髮" at bounding box center [497, 86] width 49 height 24
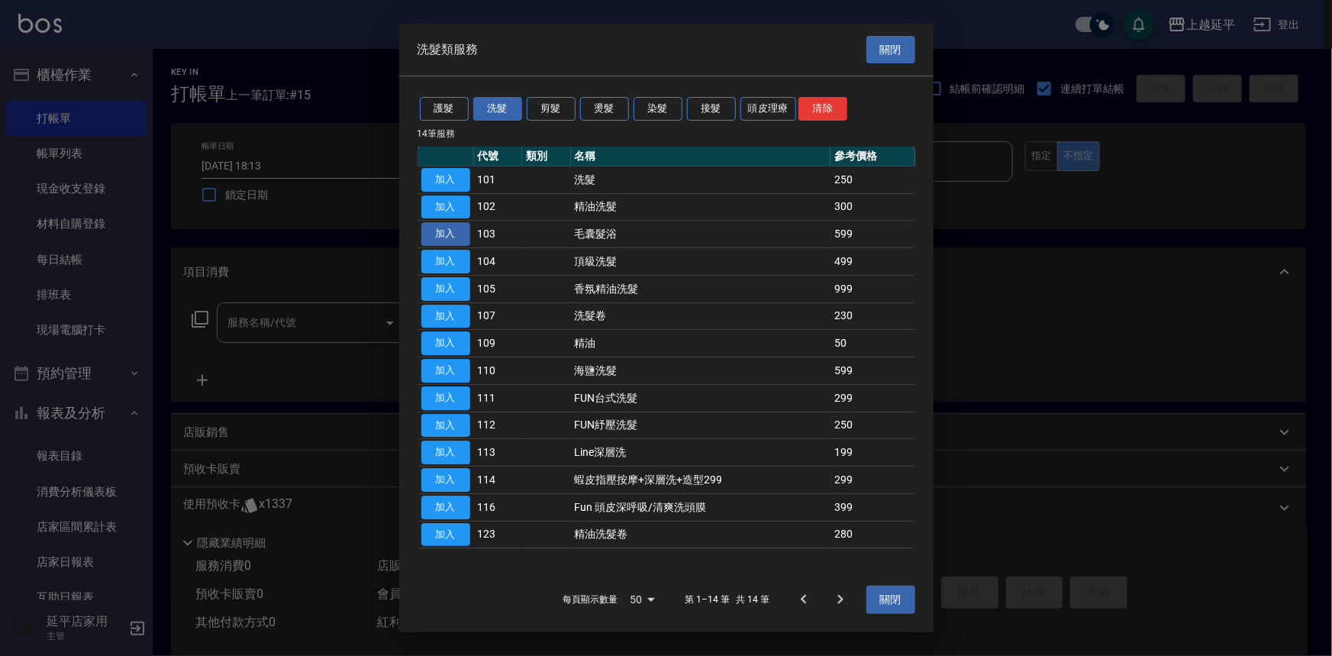
click at [435, 227] on button "加入" at bounding box center [445, 234] width 49 height 24
type input "毛囊髮浴(103)"
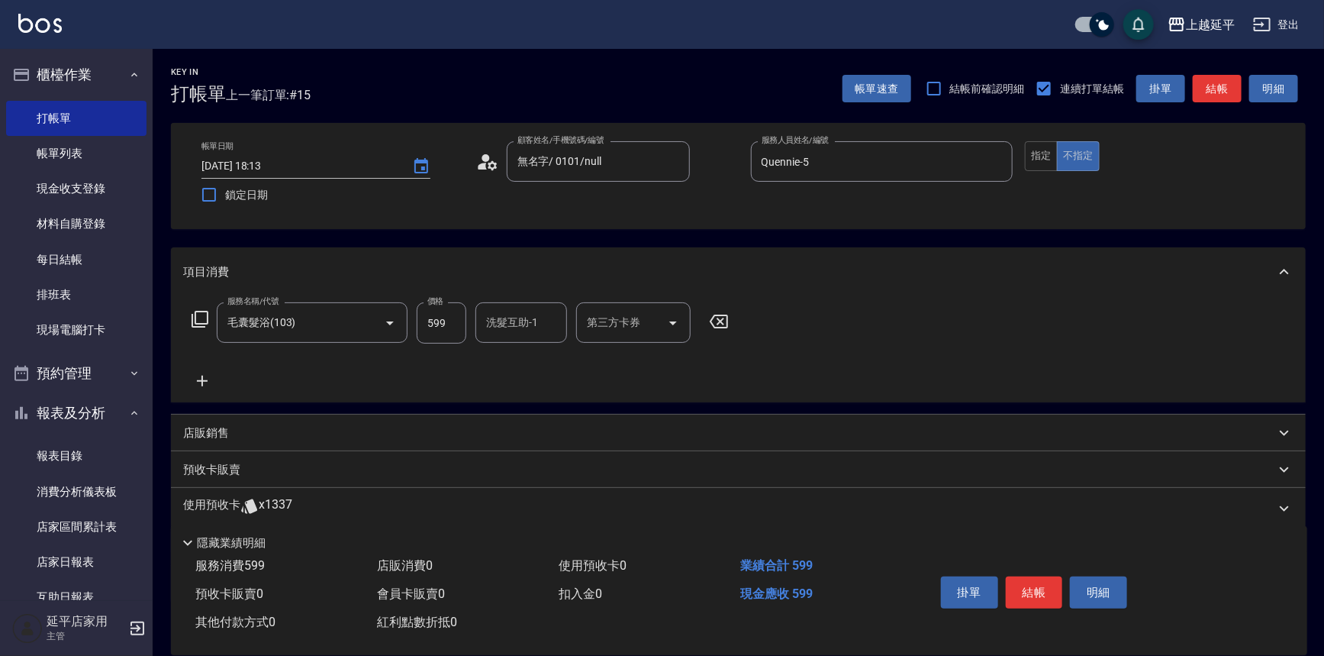
click at [511, 315] on div "洗髮互助-1 洗髮互助-1" at bounding box center [521, 322] width 92 height 40
type input "丞宗-29"
drag, startPoint x: 1017, startPoint y: 572, endPoint x: 1020, endPoint y: 582, distance: 9.4
click at [1018, 579] on button "結帳" at bounding box center [1034, 592] width 57 height 32
